Goal: Information Seeking & Learning: Learn about a topic

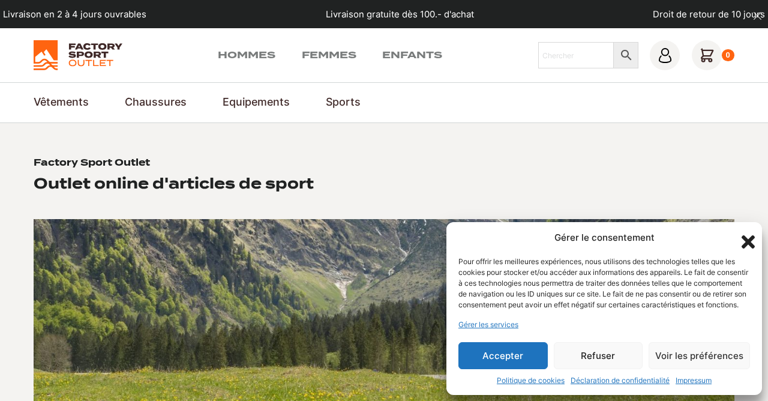
click at [746, 235] on icon "Fermer la boîte de dialogue" at bounding box center [747, 241] width 13 height 13
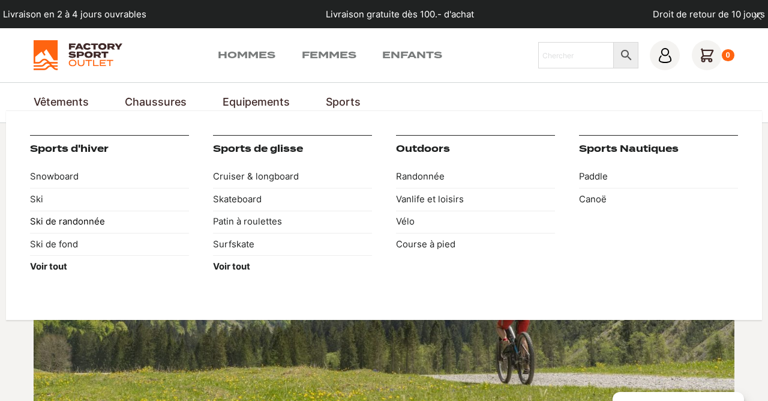
click at [96, 224] on link "Ski de randonnée" at bounding box center [109, 221] width 159 height 22
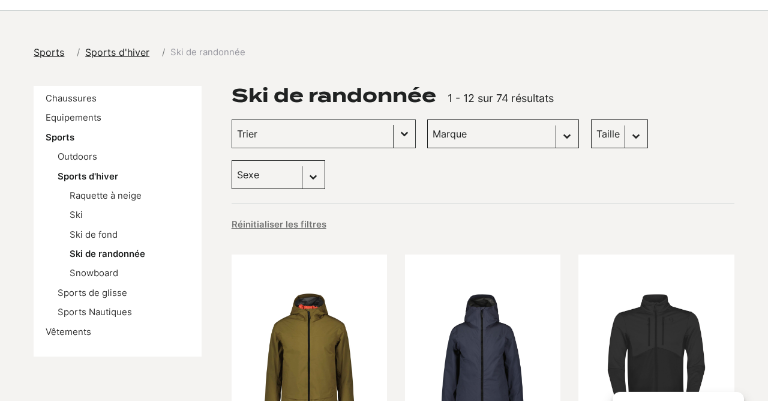
scroll to position [16, 0]
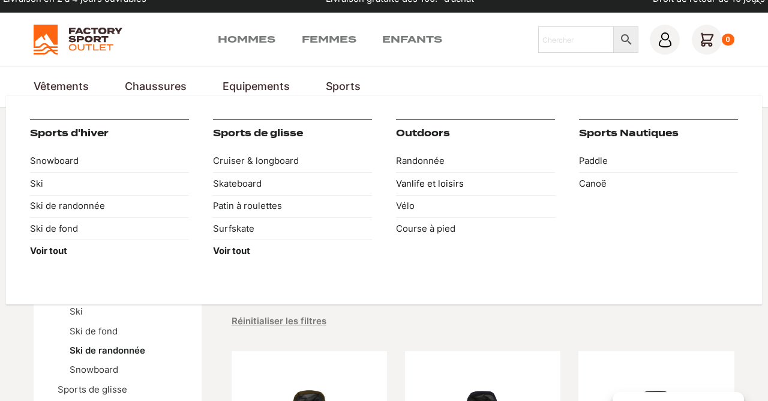
click at [428, 182] on link "Vanlife et loisirs" at bounding box center [475, 183] width 159 height 22
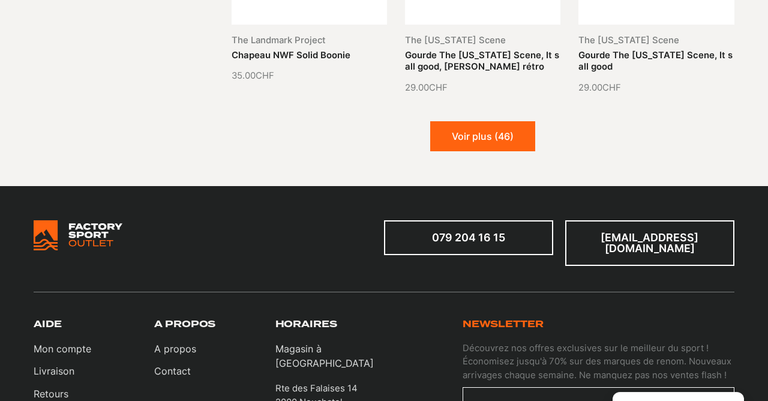
scroll to position [1389, 0]
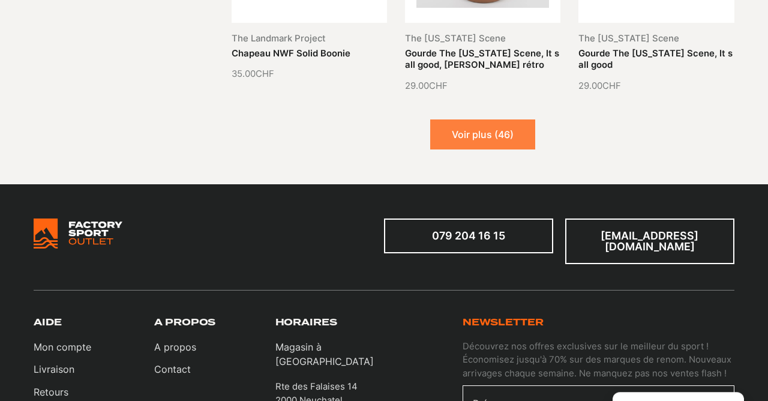
click at [497, 142] on button "Voir plus (46)" at bounding box center [482, 134] width 105 height 30
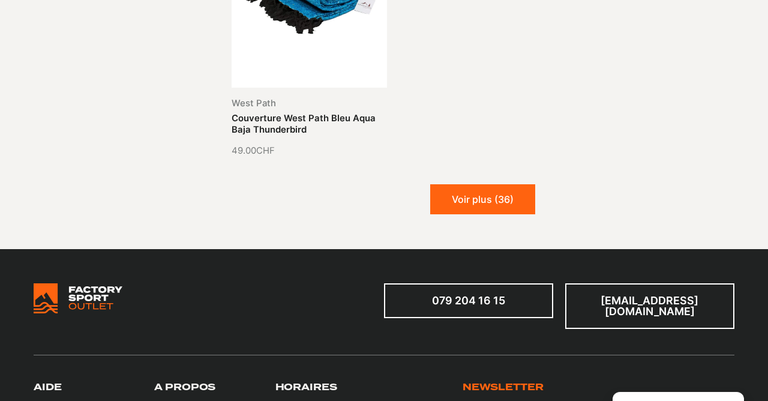
scroll to position [2522, 0]
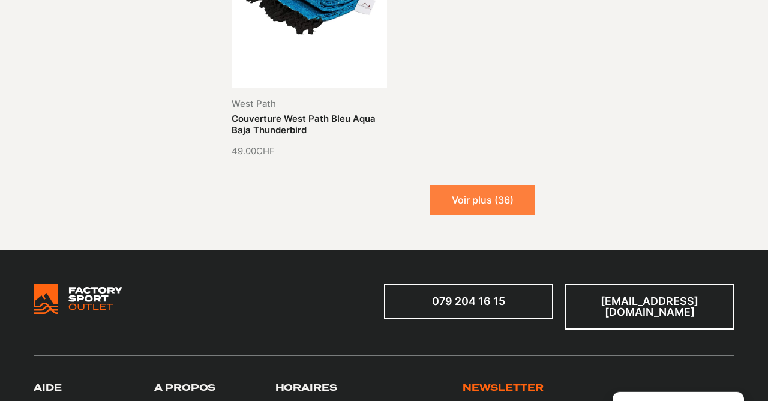
click at [503, 198] on button "Voir plus (36)" at bounding box center [482, 200] width 105 height 30
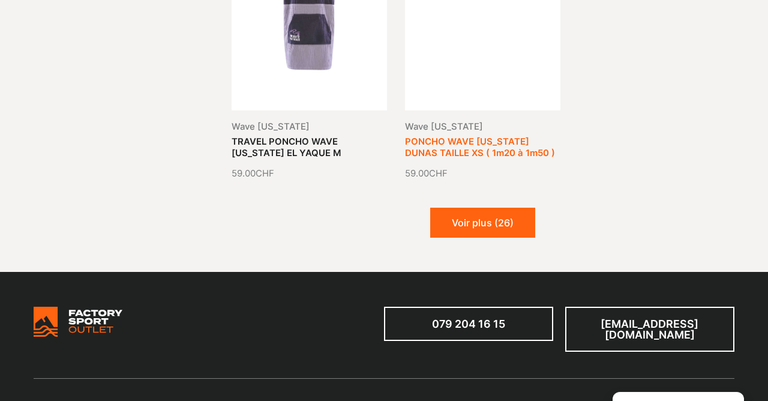
scroll to position [3380, 0]
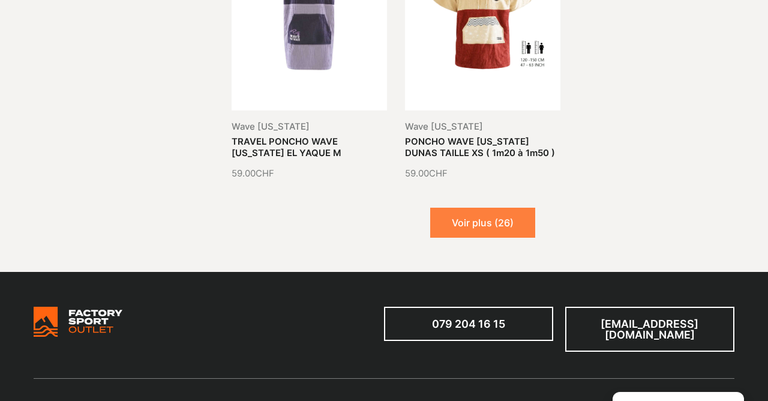
click at [503, 227] on button "Voir plus (26)" at bounding box center [482, 222] width 105 height 30
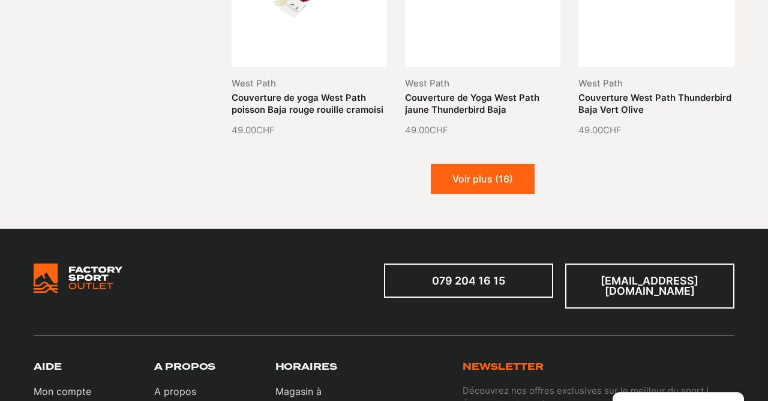
scroll to position [4307, 0]
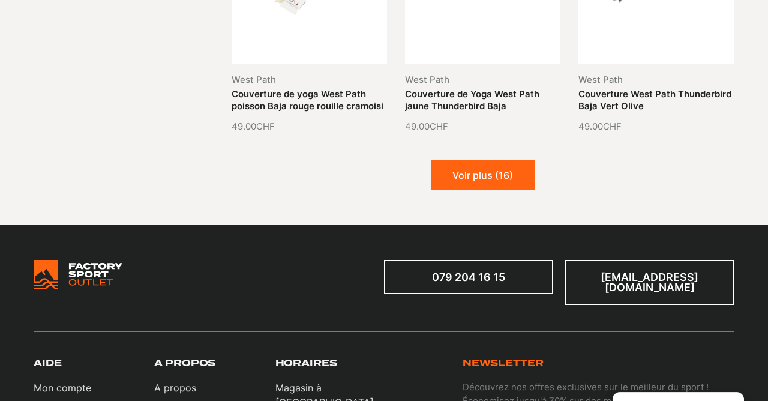
click at [486, 176] on button "Voir plus (16)" at bounding box center [483, 175] width 104 height 30
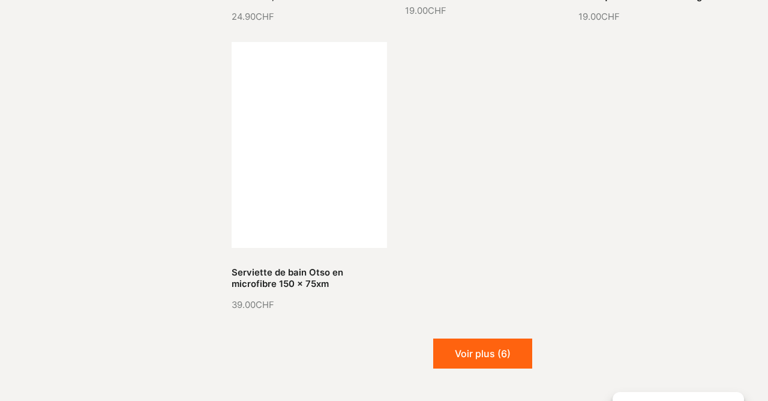
scroll to position [5329, 0]
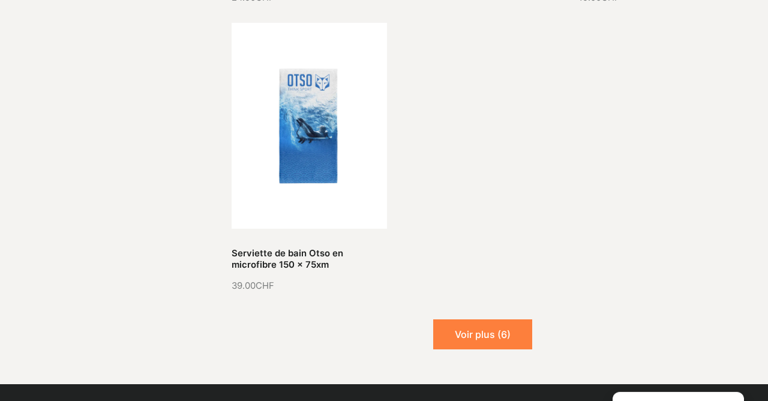
click at [487, 325] on button "Voir plus (6)" at bounding box center [482, 334] width 99 height 30
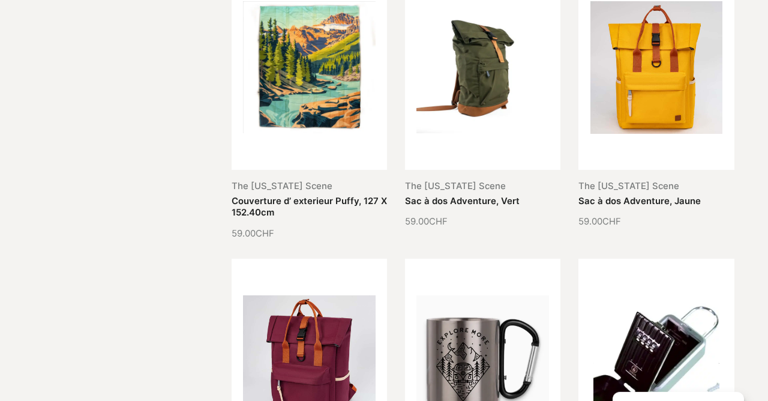
scroll to position [0, 0]
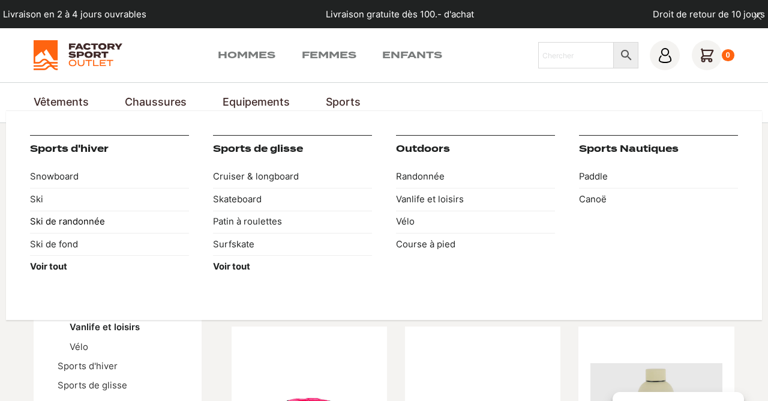
click at [76, 221] on link "Ski de randonnée" at bounding box center [109, 221] width 159 height 22
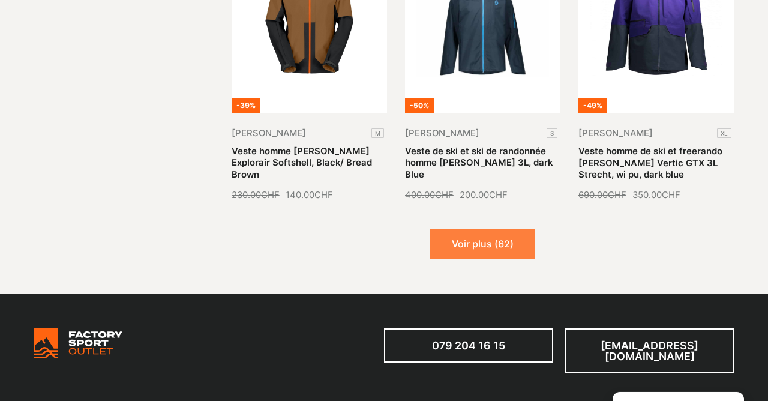
scroll to position [1395, 0]
click at [488, 228] on button "Voir plus (62)" at bounding box center [482, 243] width 105 height 30
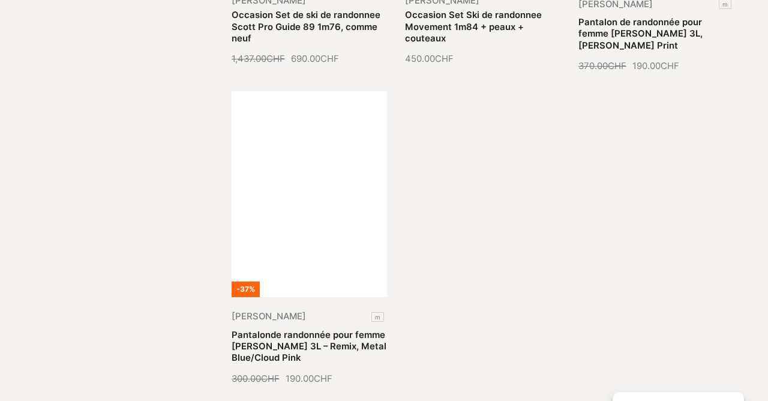
scroll to position [2472, 0]
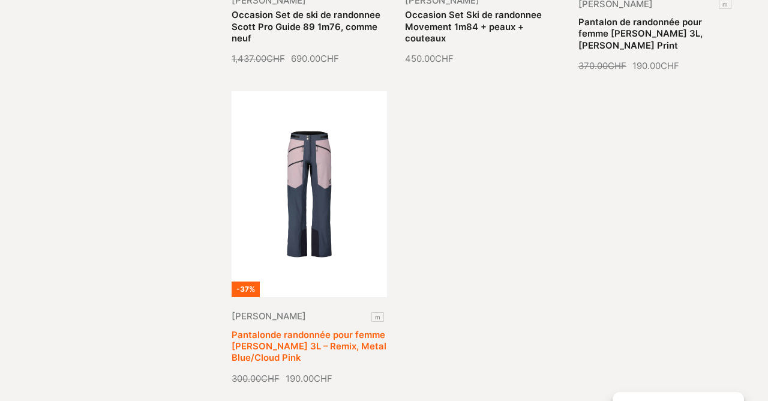
click at [344, 329] on link "Pantalonde randonnée pour femme SCOTT DryoSpun 3L – Remix, Metal Blue/Cloud Pink" at bounding box center [308, 346] width 155 height 34
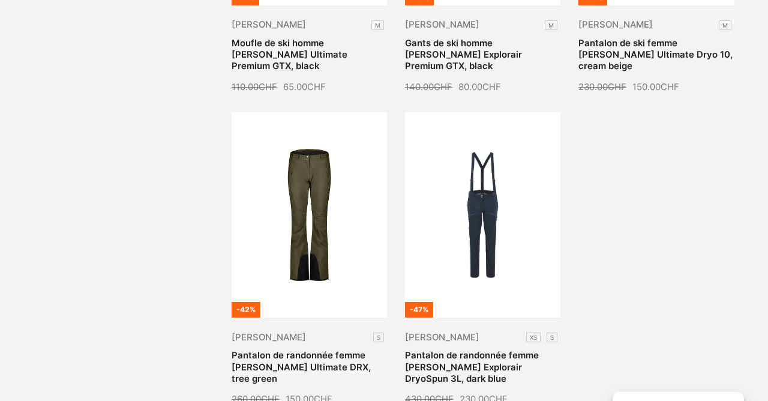
scroll to position [3392, 0]
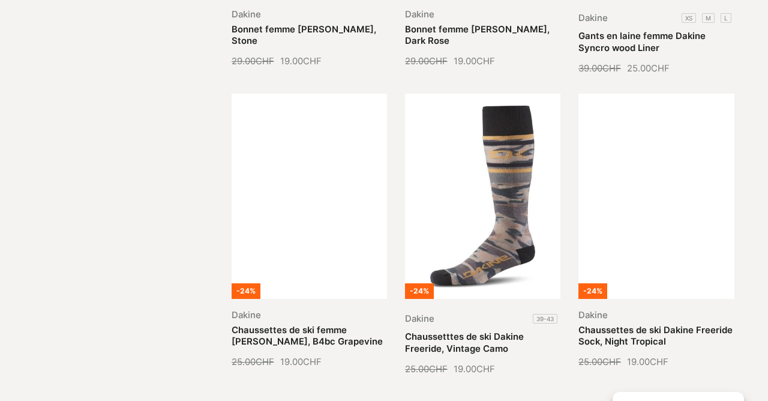
scroll to position [4331, 0]
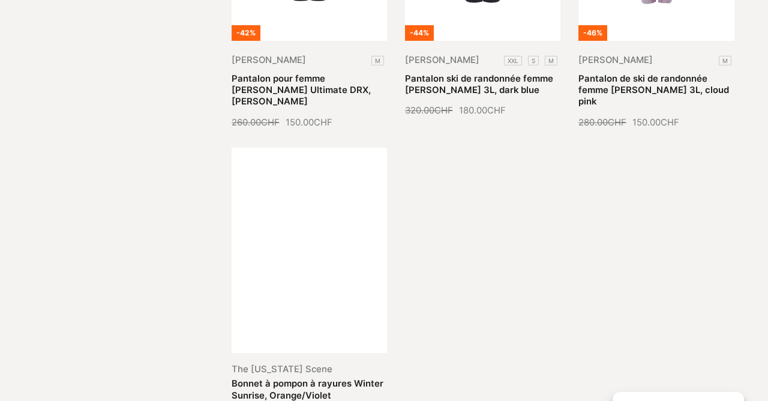
scroll to position [5610, 0]
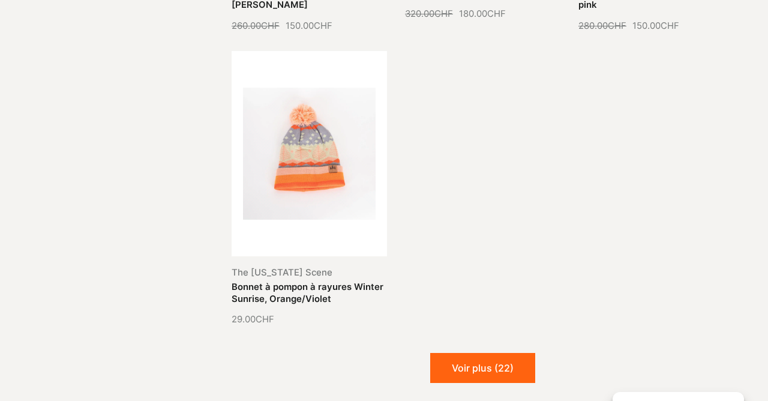
click at [462, 353] on button "Voir plus (22)" at bounding box center [482, 368] width 105 height 30
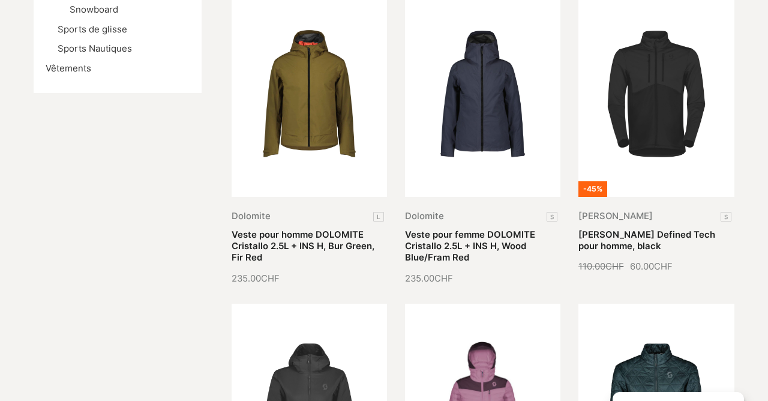
scroll to position [0, 0]
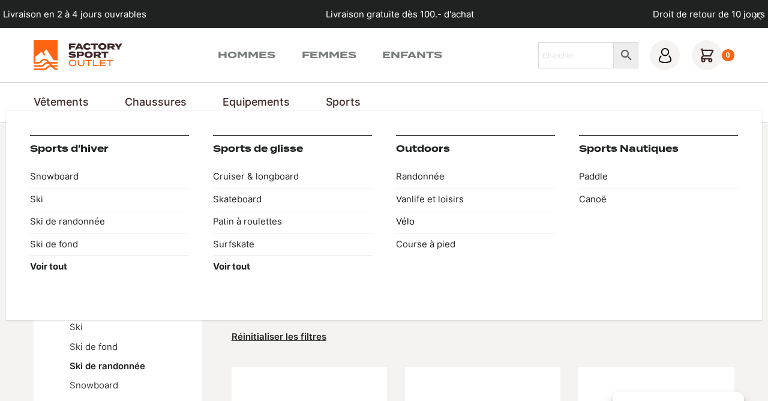
click at [415, 221] on link "Vélo" at bounding box center [475, 221] width 159 height 22
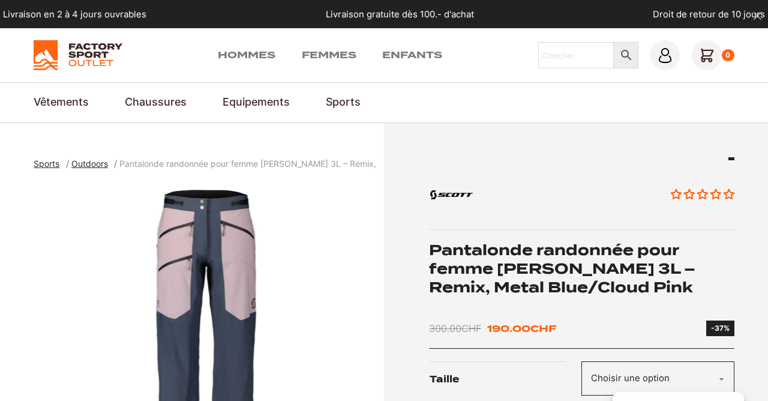
scroll to position [186, 0]
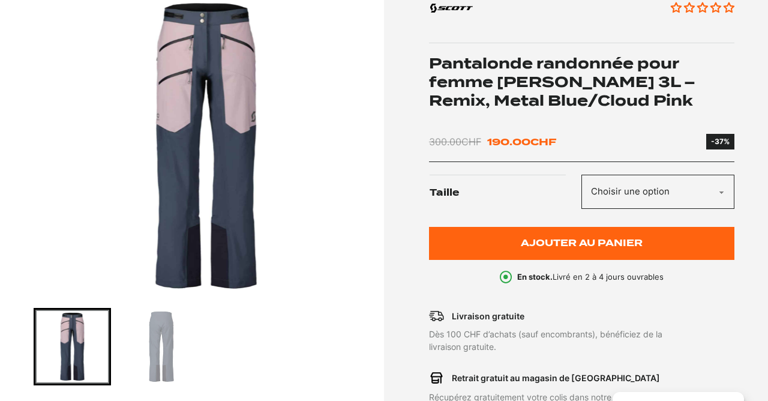
click at [169, 352] on img "Go to slide 2" at bounding box center [162, 346] width 74 height 74
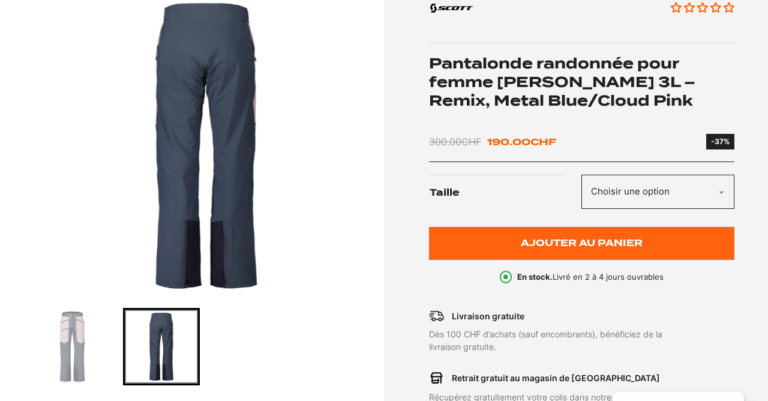
click at [89, 338] on img "Go to slide 1" at bounding box center [72, 346] width 74 height 74
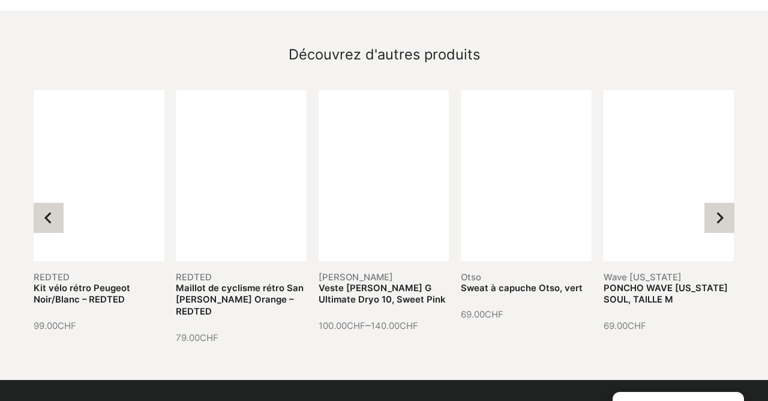
scroll to position [1275, 0]
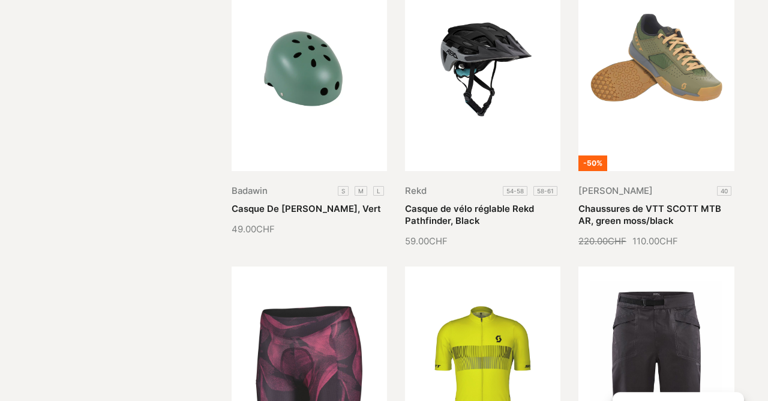
scroll to position [1253, 0]
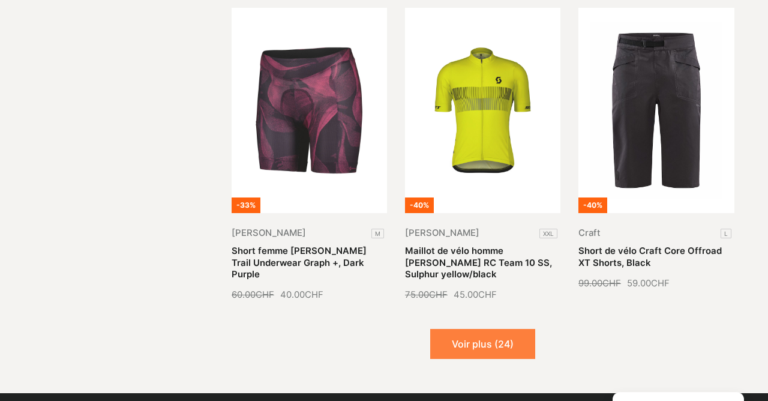
click at [500, 329] on button "Voir plus (24)" at bounding box center [482, 344] width 105 height 30
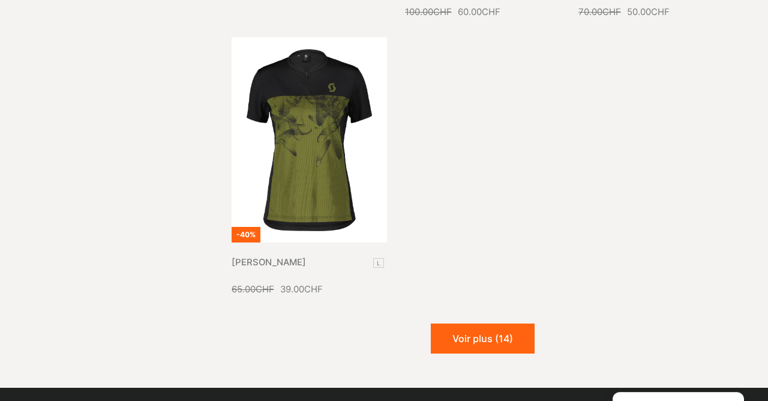
scroll to position [2472, 0]
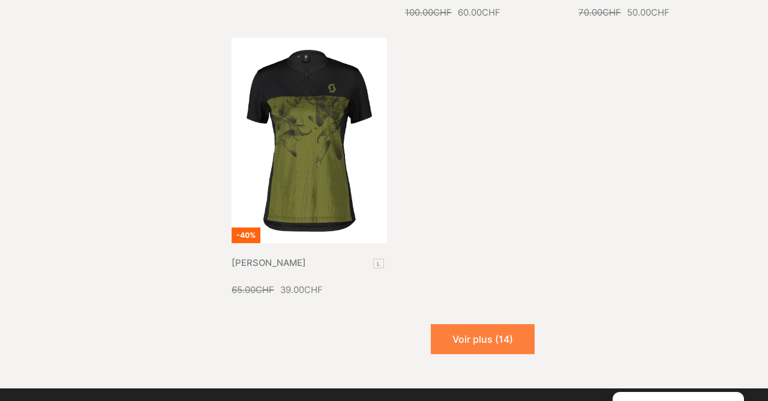
click at [490, 324] on button "Voir plus (14)" at bounding box center [483, 339] width 104 height 30
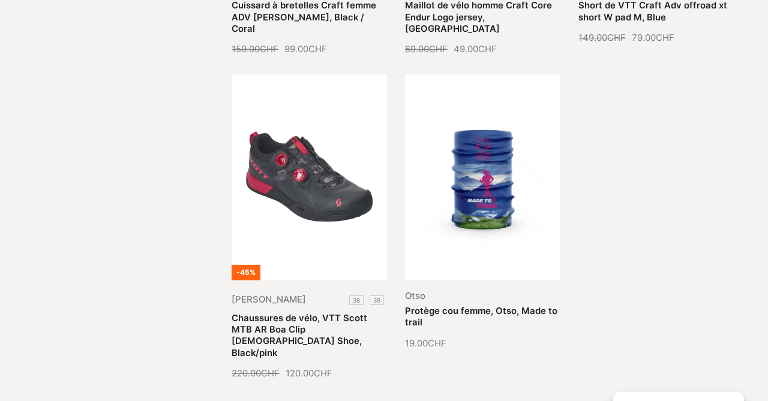
scroll to position [3362, 0]
